Goal: Obtain resource: Download file/media

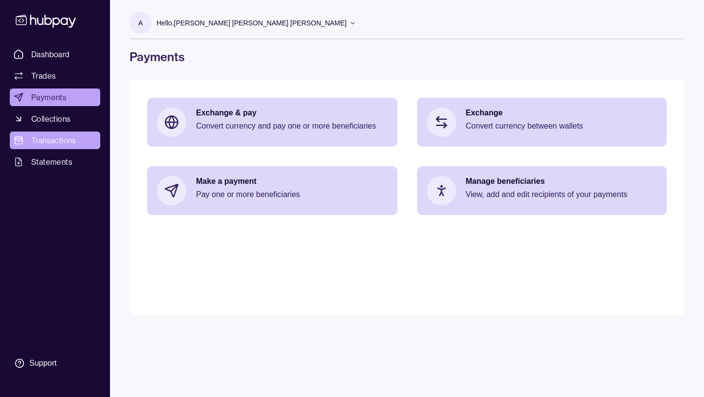
click at [66, 140] on span "Transactions" at bounding box center [53, 141] width 45 height 12
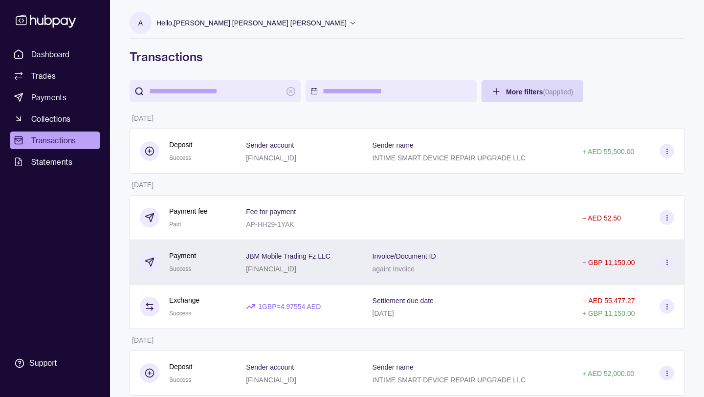
click at [458, 269] on div "Invoice/Document ID againt Invoice" at bounding box center [468, 262] width 190 height 24
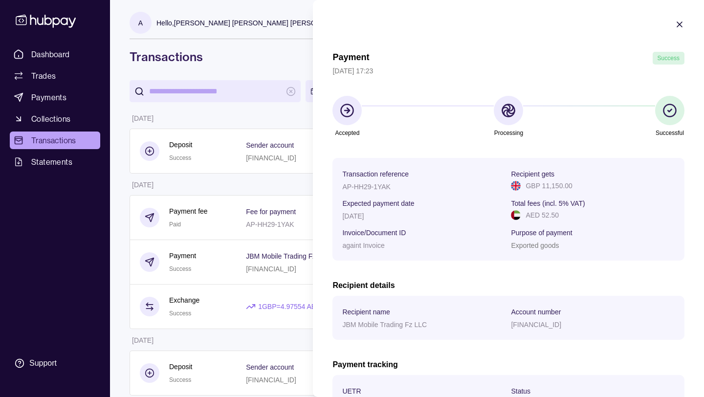
click at [436, 124] on section "Accepted Processing Successful" at bounding box center [509, 117] width 352 height 43
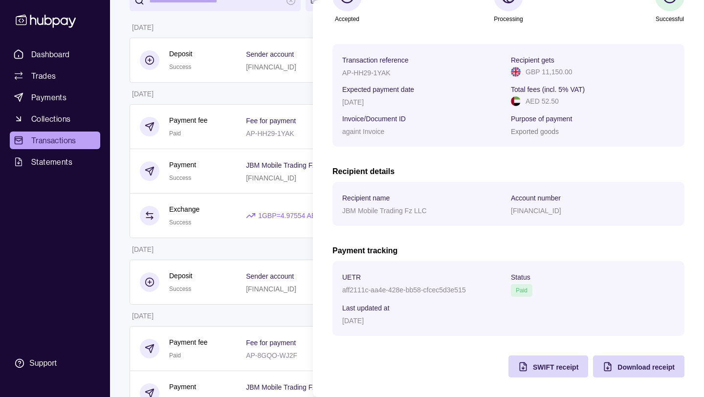
scroll to position [98, 0]
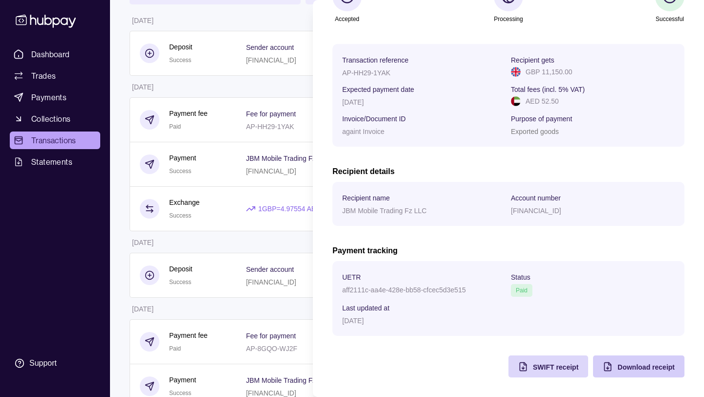
click at [670, 371] on span "Download receipt" at bounding box center [646, 367] width 57 height 8
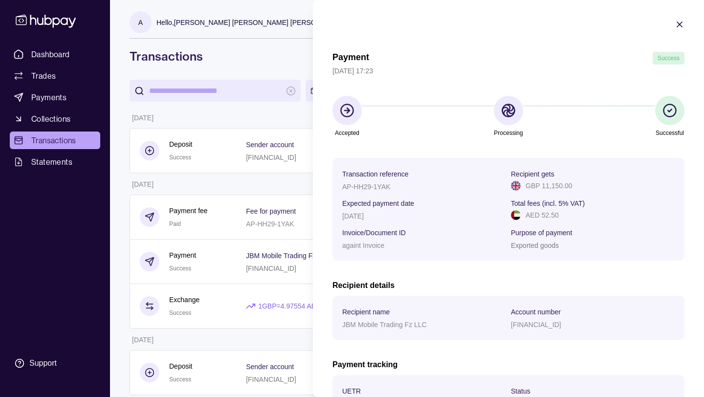
scroll to position [0, 0]
click at [680, 23] on icon "button" at bounding box center [680, 25] width 10 height 10
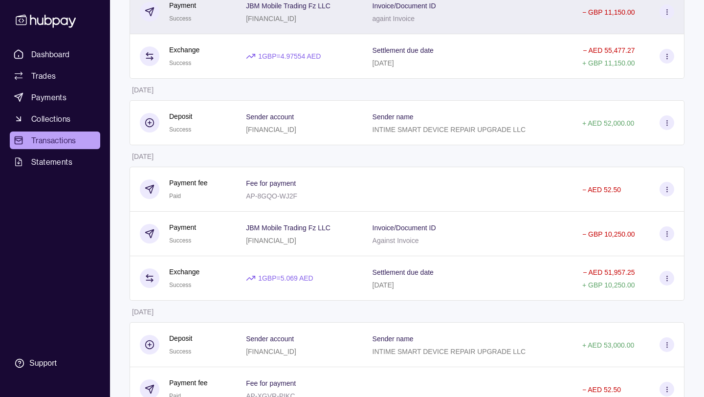
scroll to position [274, 0]
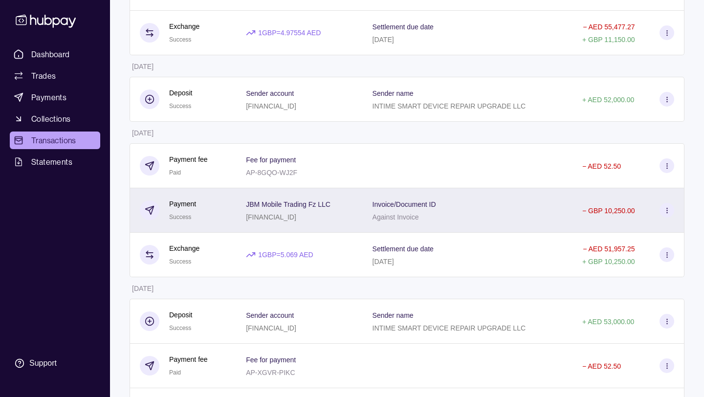
click at [467, 221] on div "Invoice/Document ID Against Invoice" at bounding box center [468, 210] width 190 height 24
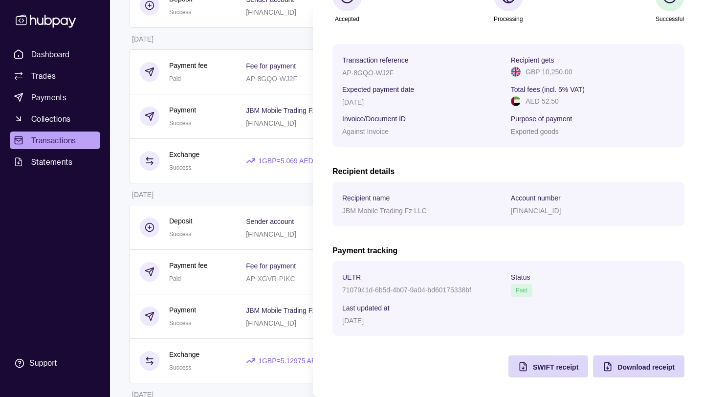
scroll to position [372, 0]
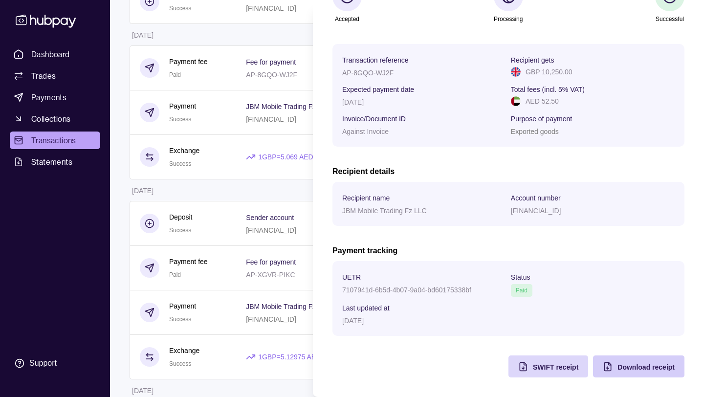
click at [631, 367] on span "Download receipt" at bounding box center [646, 367] width 57 height 8
click at [556, 366] on span "SWIFT receipt" at bounding box center [555, 367] width 45 height 8
click at [49, 141] on html "Dashboard Trades Payments Collections Transactions Statements Support A Hello, …" at bounding box center [352, 213] width 704 height 1171
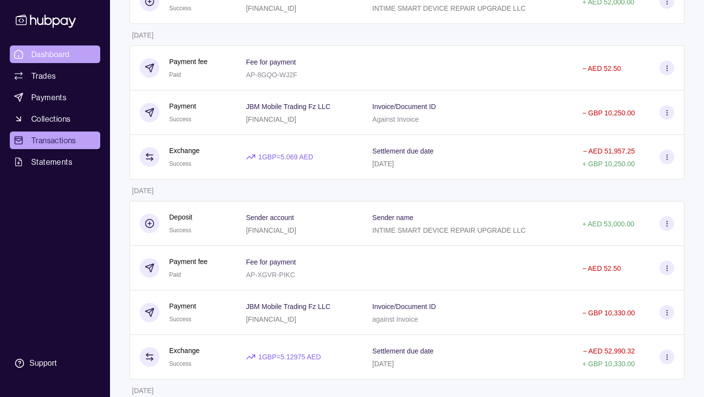
click at [58, 54] on span "Dashboard" at bounding box center [50, 54] width 39 height 12
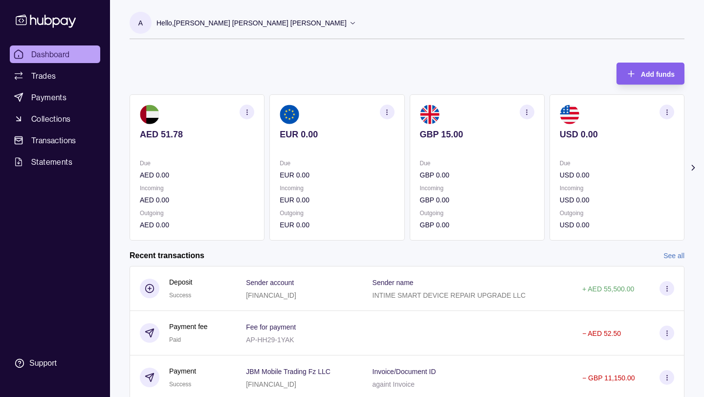
click at [47, 48] on span "Dashboard" at bounding box center [50, 54] width 39 height 12
